Goal: Task Accomplishment & Management: Complete application form

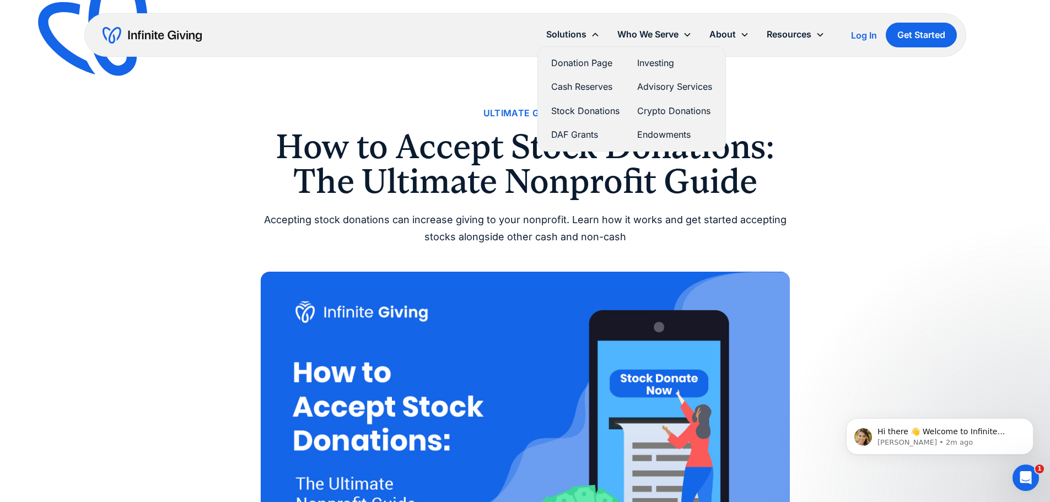
click at [596, 109] on link "Stock Donations" at bounding box center [585, 111] width 68 height 15
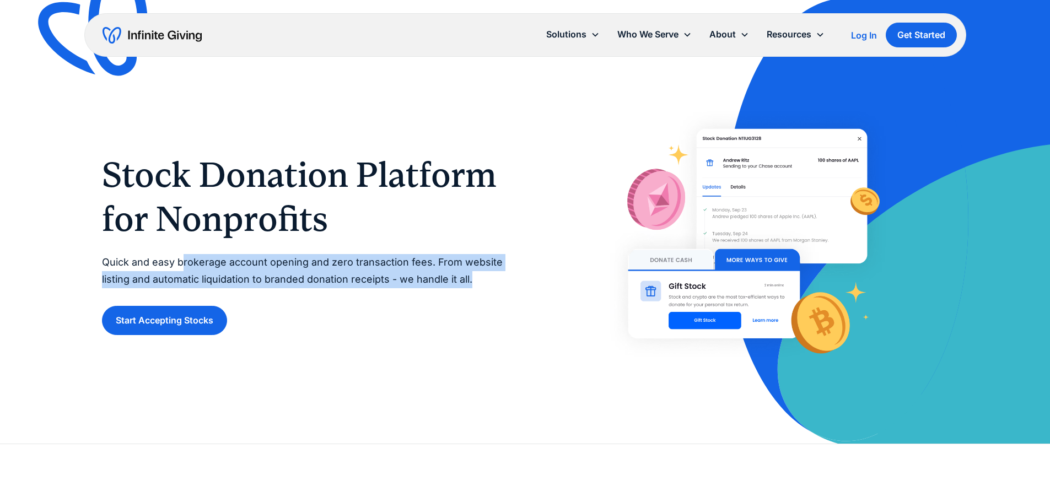
drag, startPoint x: 180, startPoint y: 263, endPoint x: 473, endPoint y: 281, distance: 293.7
click at [472, 279] on p "Quick and easy brokerage account opening and zero transaction fees. From websit…" at bounding box center [302, 271] width 401 height 34
click at [365, 281] on p "Quick and easy brokerage account opening and zero transaction fees. From websit…" at bounding box center [302, 271] width 401 height 34
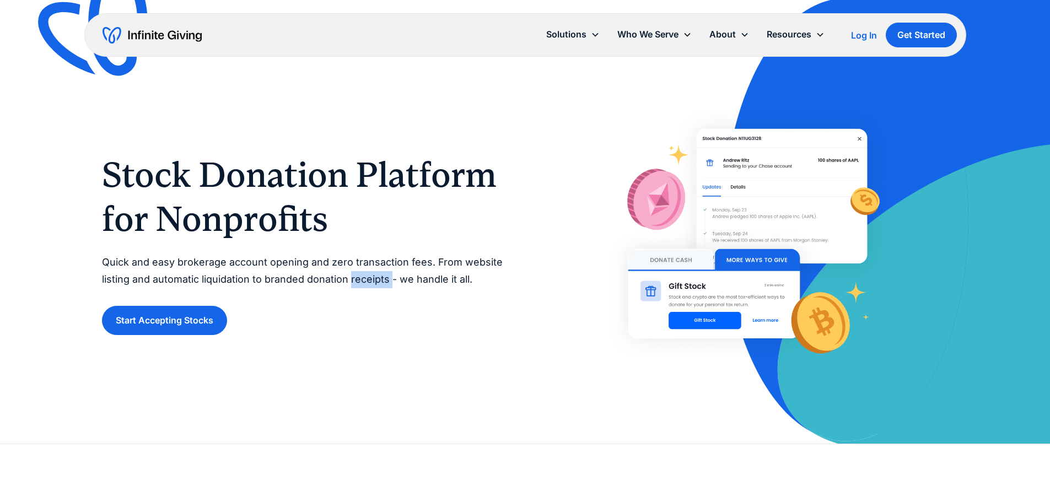
click at [365, 281] on p "Quick and easy brokerage account opening and zero transaction fees. From websit…" at bounding box center [302, 271] width 401 height 34
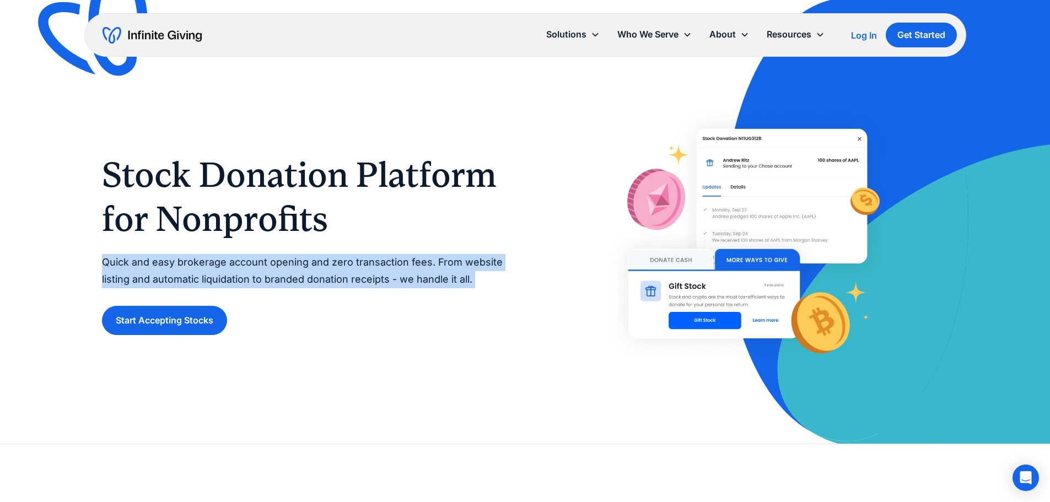
click at [365, 281] on p "Quick and easy brokerage account opening and zero transaction fees. From websit…" at bounding box center [302, 271] width 401 height 34
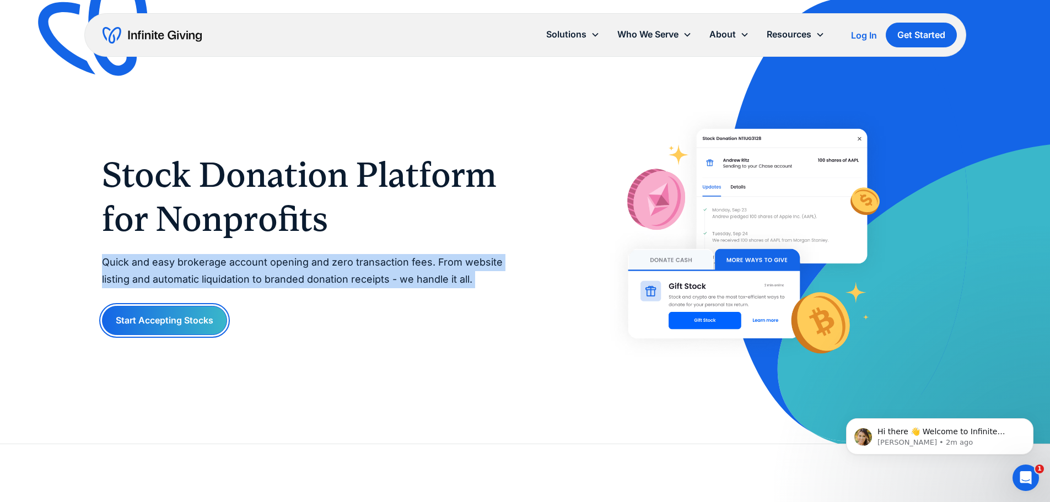
click at [183, 330] on link "Start Accepting Stocks" at bounding box center [164, 320] width 125 height 29
